Goal: Task Accomplishment & Management: Complete application form

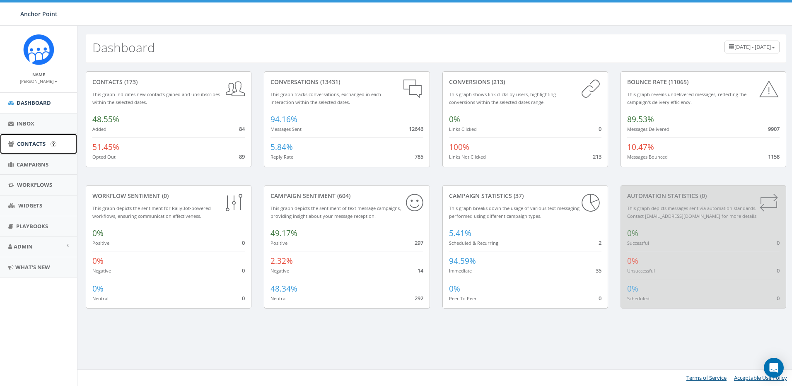
click at [31, 144] on span "Contacts" at bounding box center [31, 143] width 29 height 7
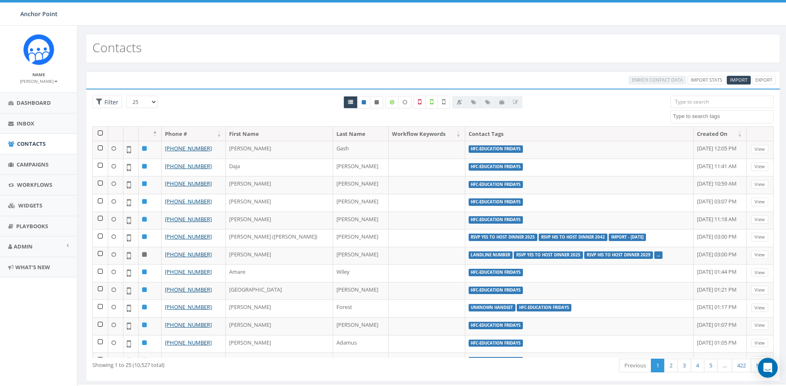
select select
click at [743, 78] on span "Import" at bounding box center [738, 80] width 17 height 6
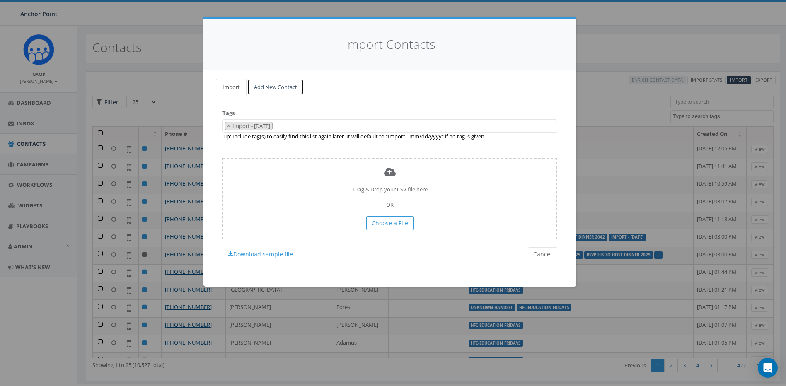
click at [272, 87] on link "Add New Contact" at bounding box center [275, 87] width 56 height 17
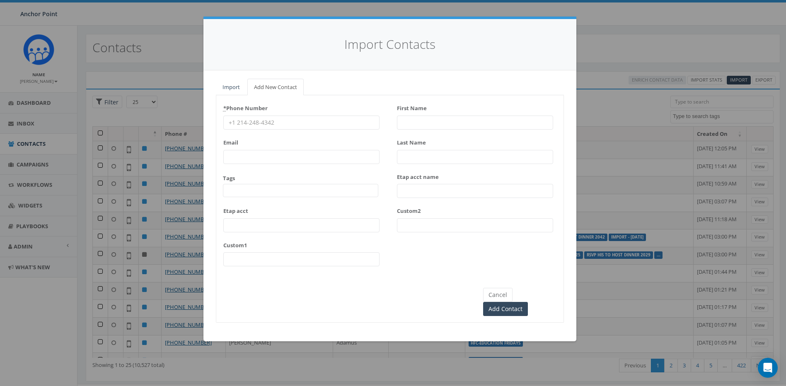
click at [291, 121] on input "* Phone Number" at bounding box center [301, 123] width 156 height 14
type input "346-410-2413"
click at [457, 123] on input "First Name" at bounding box center [475, 123] width 156 height 14
drag, startPoint x: 483, startPoint y: 123, endPoint x: 427, endPoint y: 120, distance: 55.6
click at [427, 120] on input "Kimberly Herrera" at bounding box center [475, 123] width 156 height 14
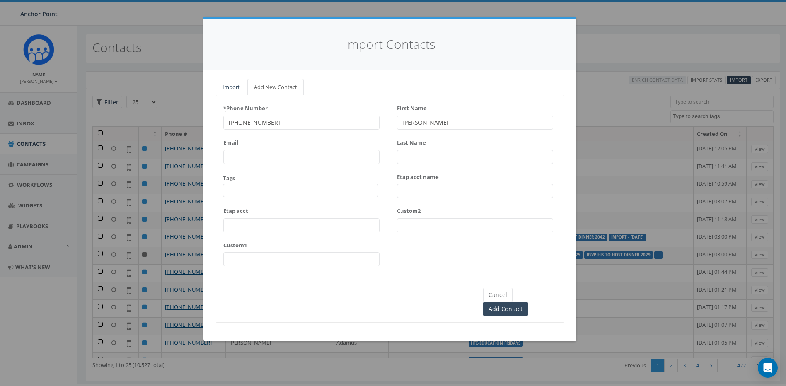
type input "[PERSON_NAME]"
click at [436, 157] on input "Last Name" at bounding box center [475, 157] width 156 height 14
paste input "[PERSON_NAME]"
type input "[PERSON_NAME]"
click at [239, 193] on span at bounding box center [300, 190] width 155 height 13
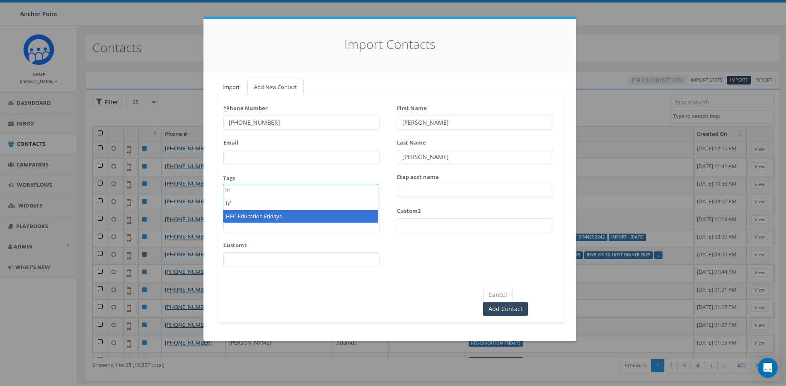
type textarea "hf"
select select "HFC-Education Fridays"
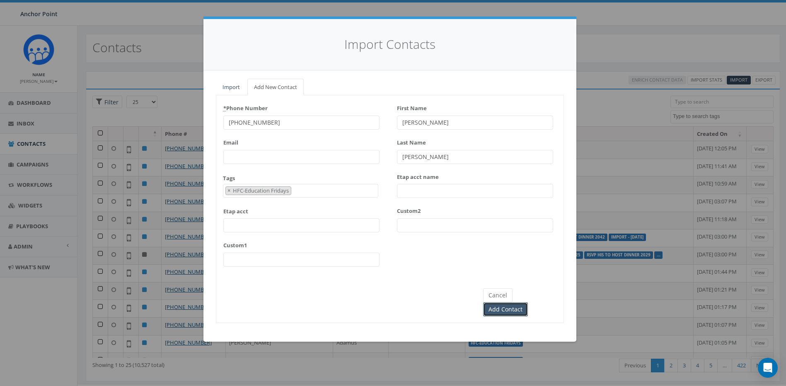
click at [528, 302] on input "Add Contact" at bounding box center [505, 309] width 45 height 14
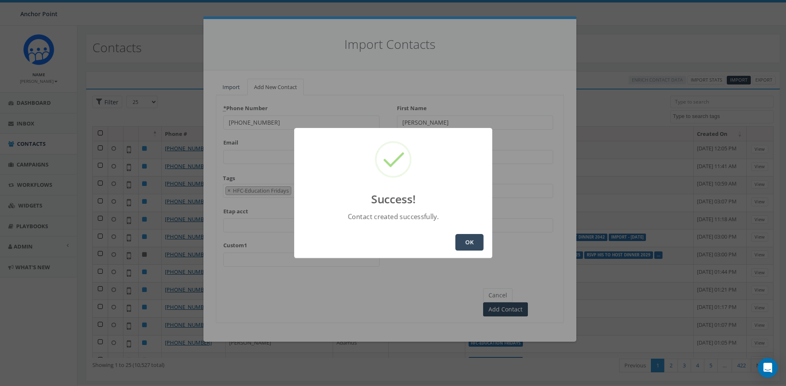
click at [469, 242] on button "OK" at bounding box center [469, 242] width 28 height 17
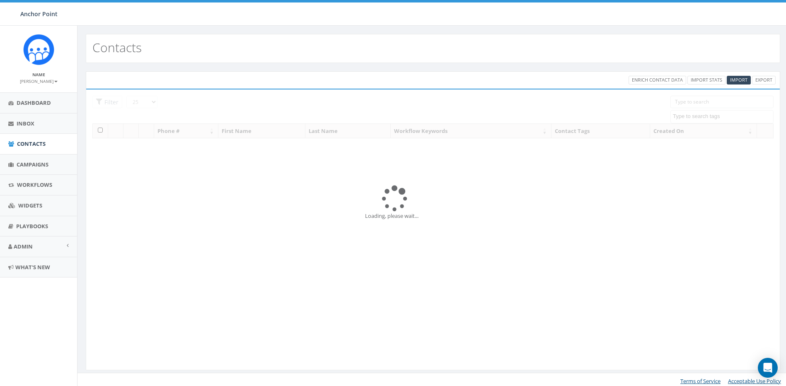
select select
